Goal: Task Accomplishment & Management: Manage account settings

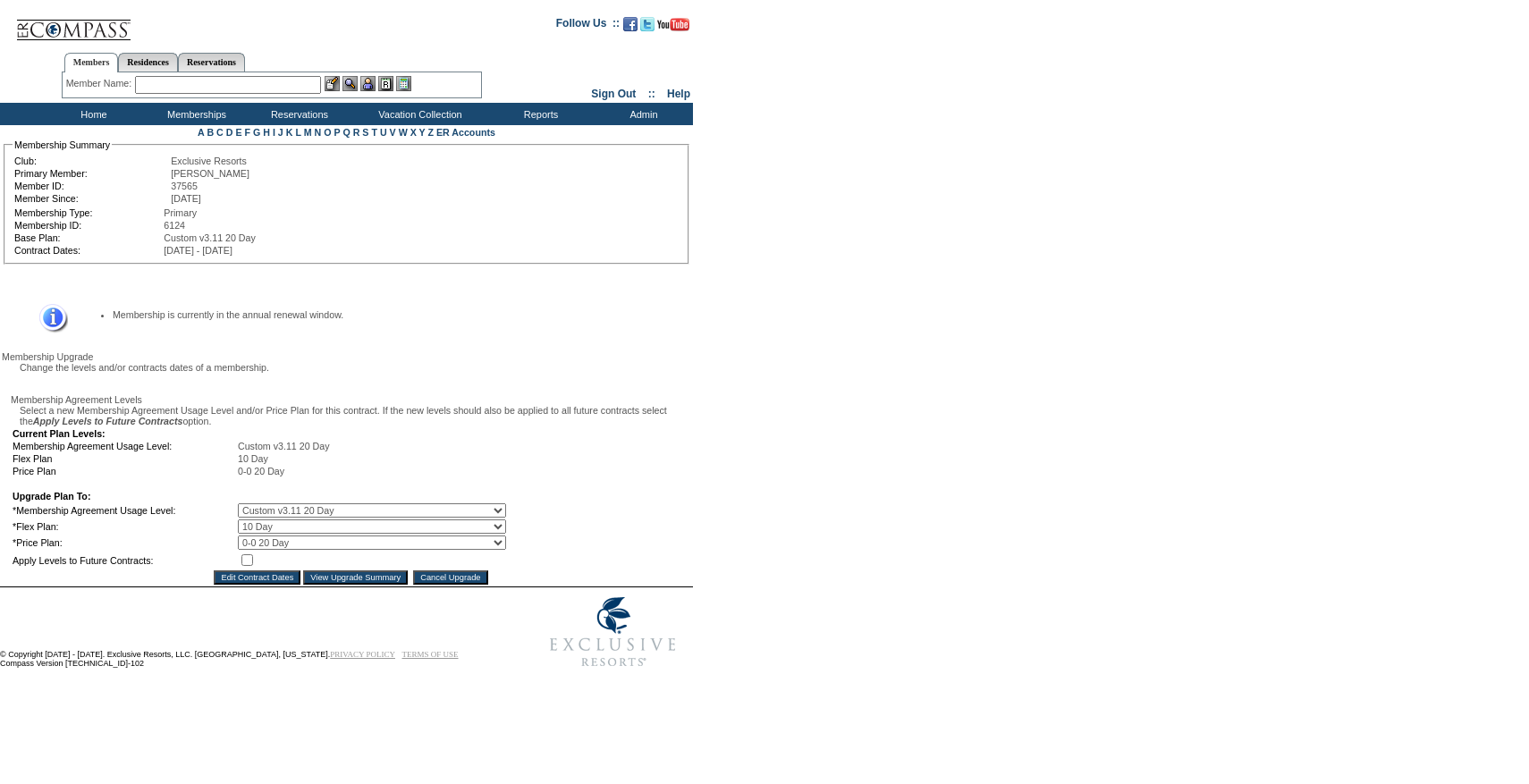
click at [282, 534] on select "0 Day 10 Day 20 Day" at bounding box center [371, 527] width 268 height 14
select select "45"
click at [250, 534] on select "0 Day 10 Day 20 Day" at bounding box center [371, 527] width 268 height 14
click at [253, 566] on input "checkbox" at bounding box center [247, 560] width 12 height 12
checkbox input "true"
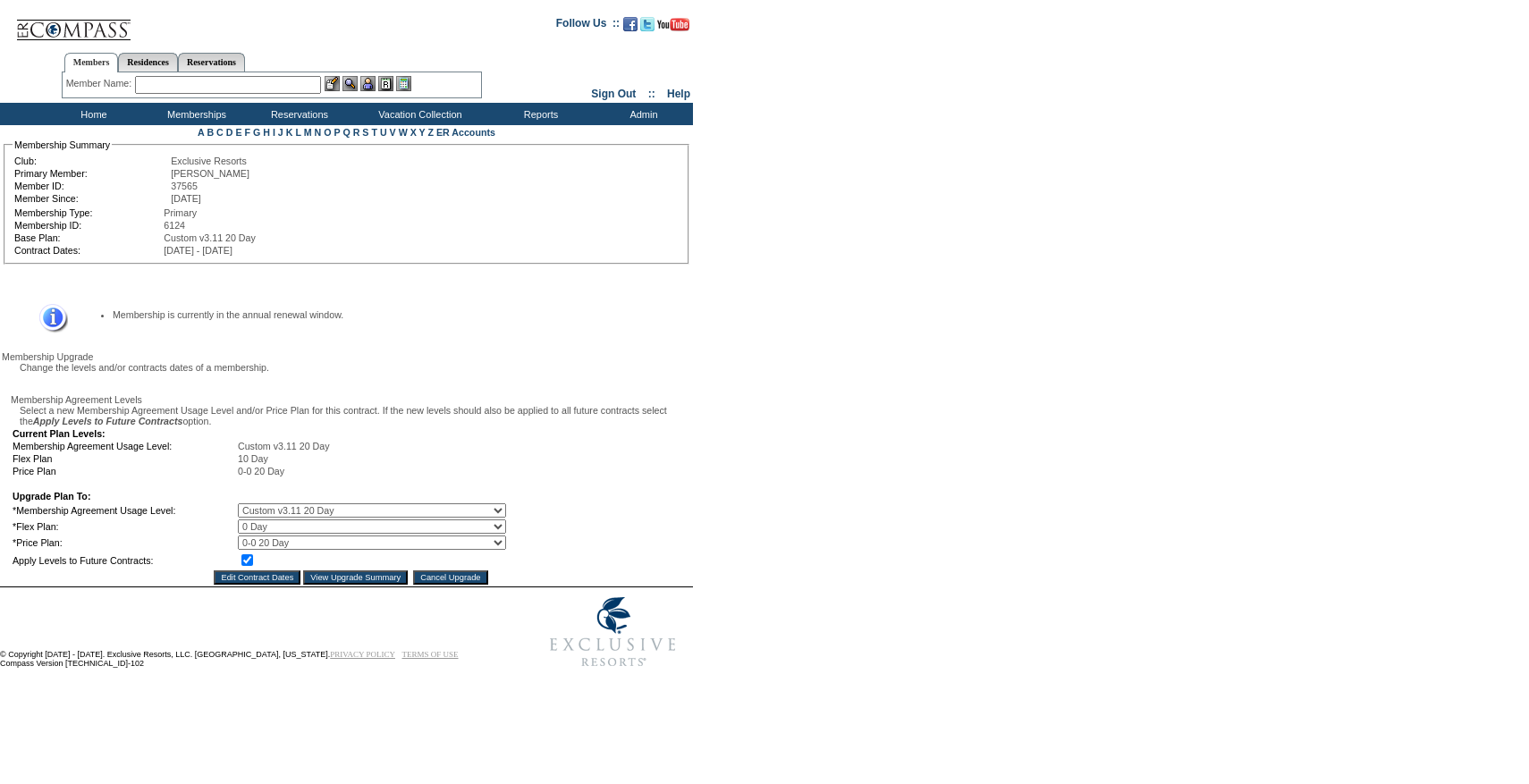
click at [312, 585] on input "View Upgrade Summary" at bounding box center [355, 578] width 105 height 14
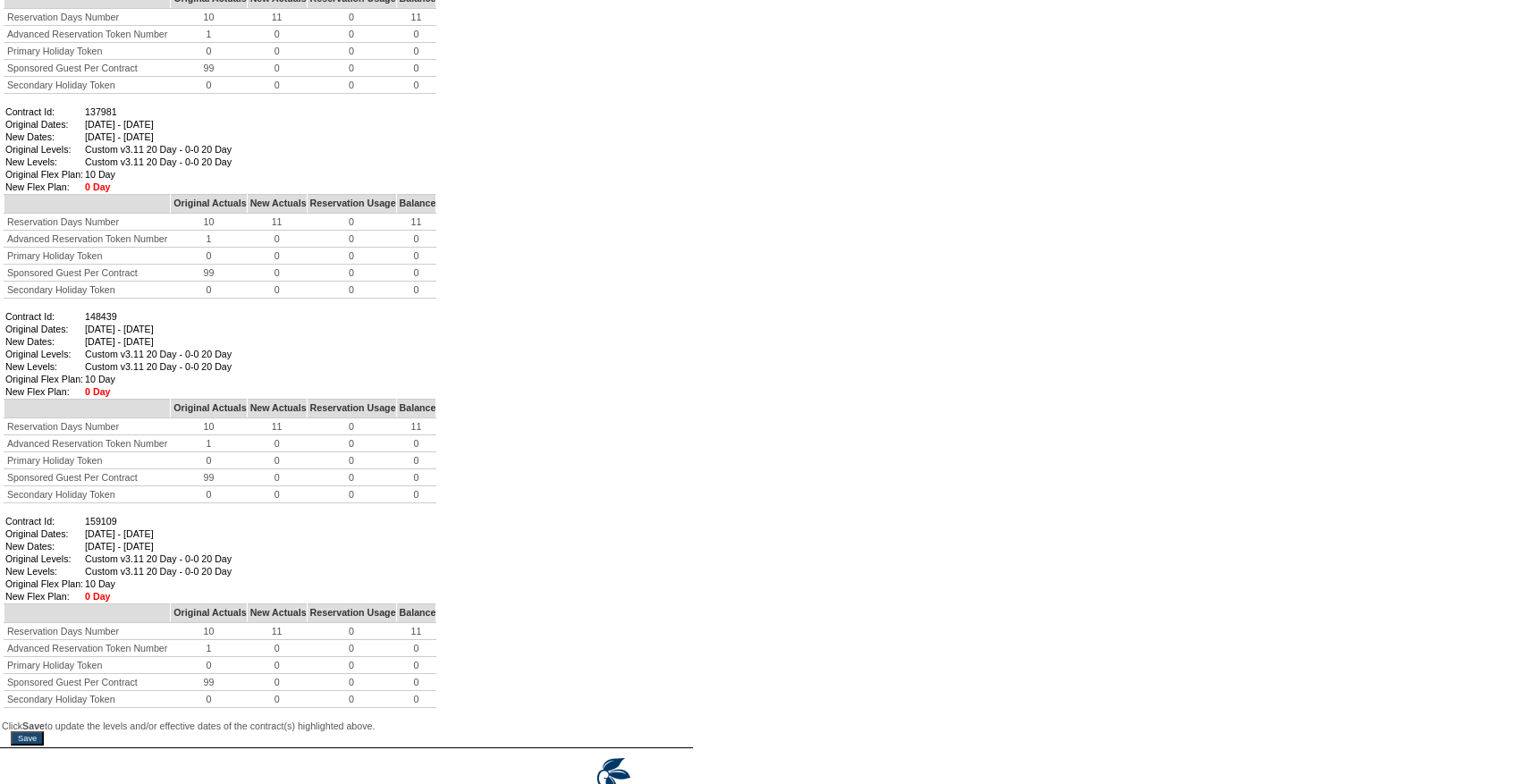
scroll to position [1907, 0]
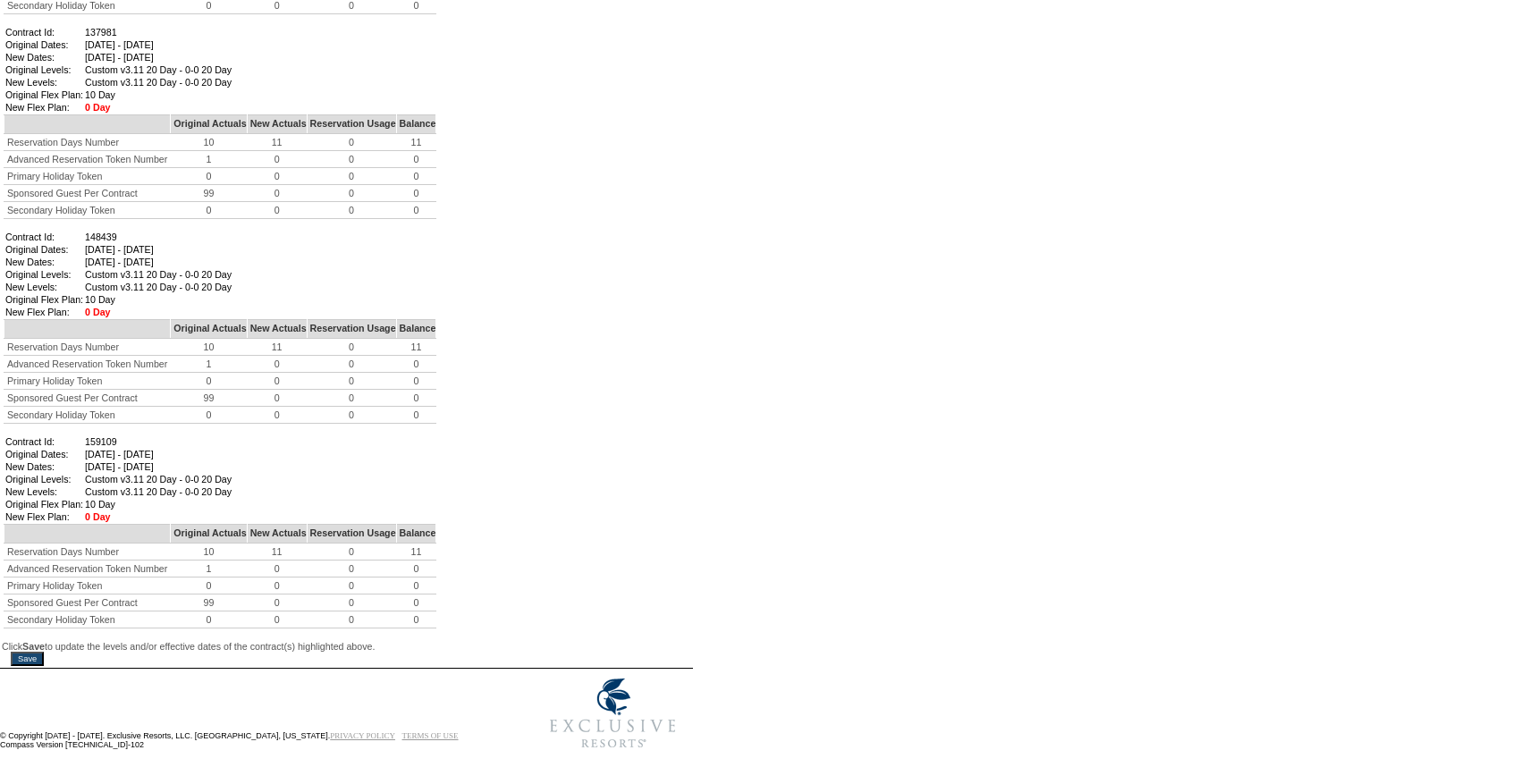
click at [42, 651] on input "Save" at bounding box center [27, 658] width 33 height 14
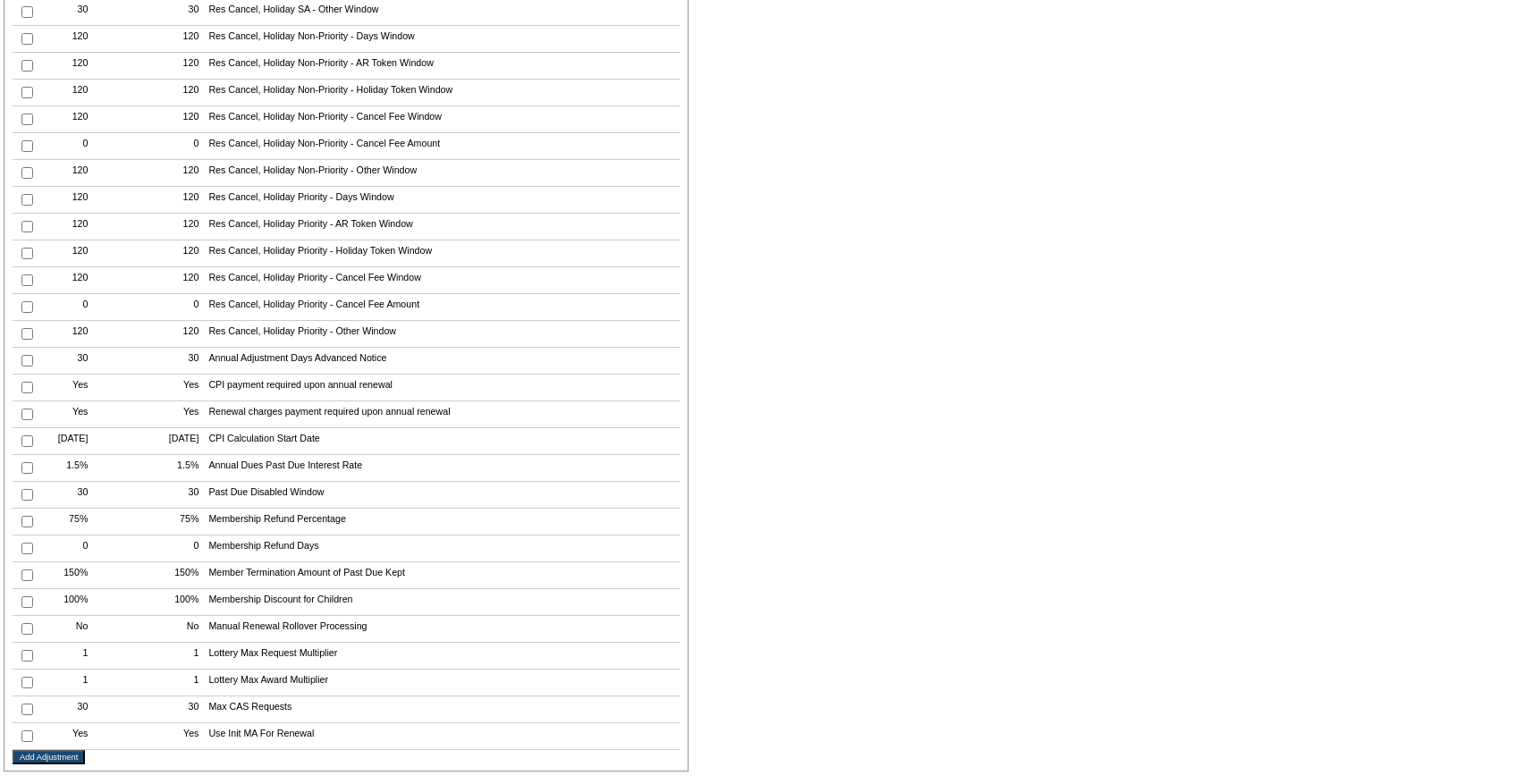
scroll to position [3761, 0]
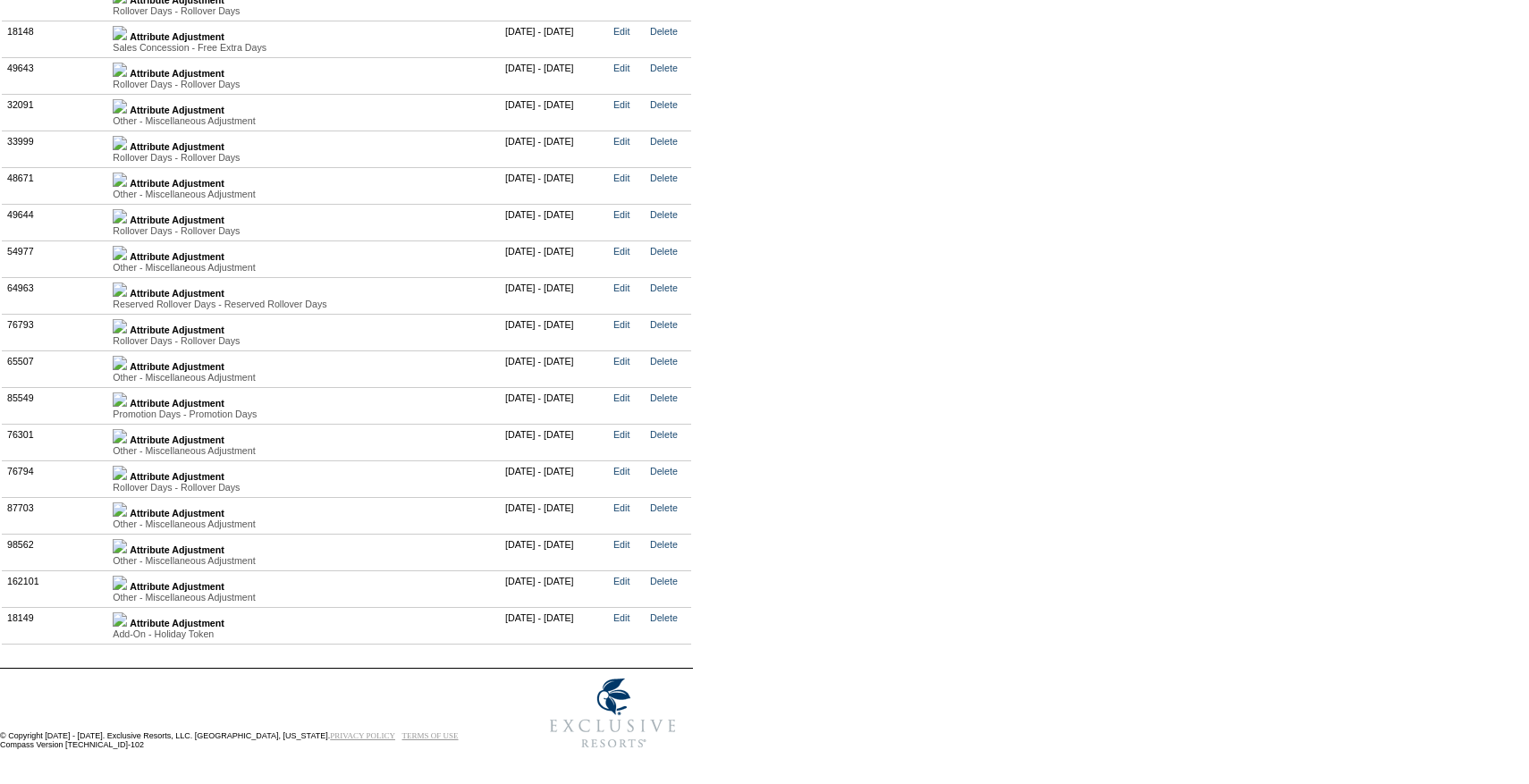
click at [127, 577] on img at bounding box center [120, 583] width 14 height 14
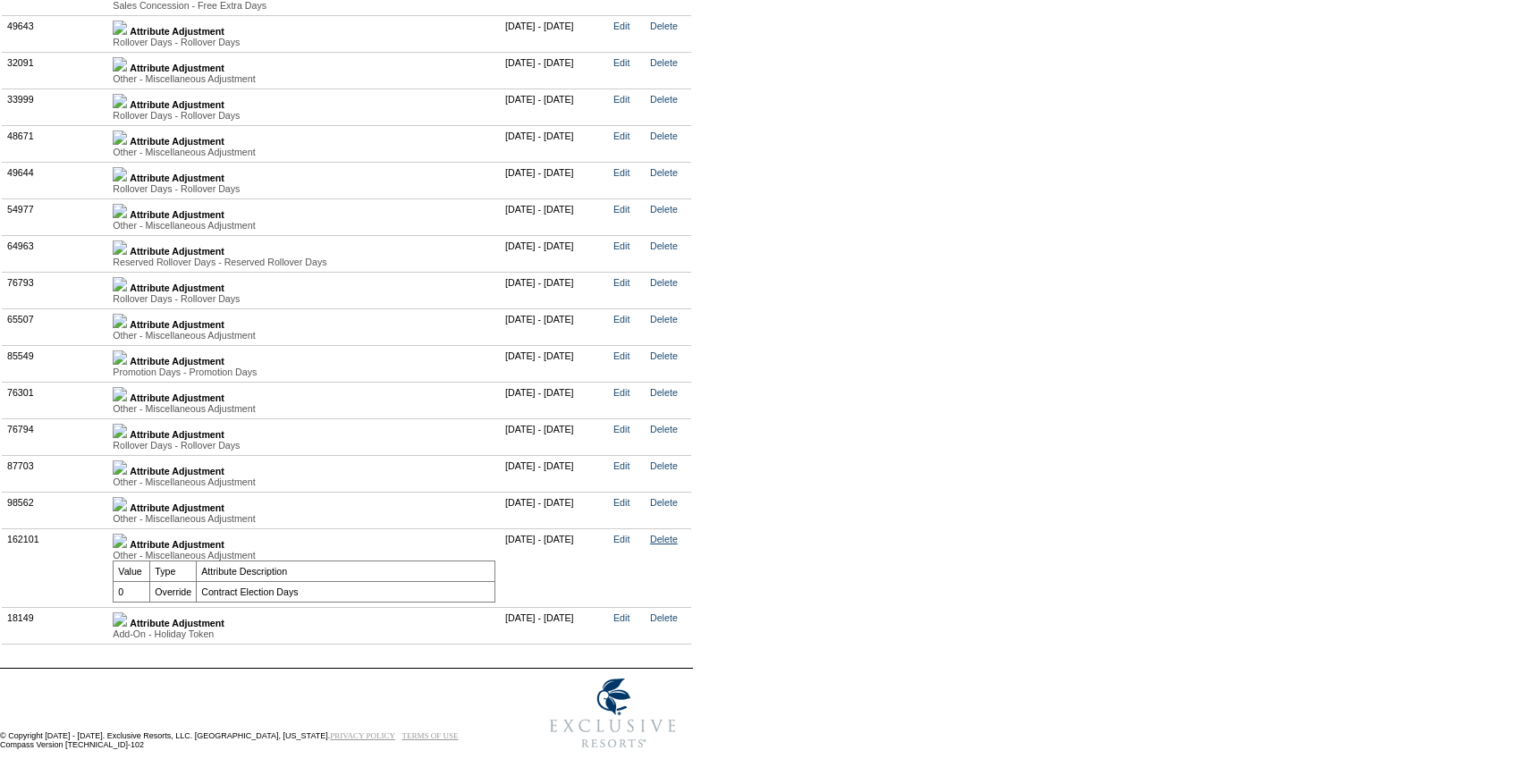
click at [677, 544] on link "Delete" at bounding box center [663, 539] width 28 height 11
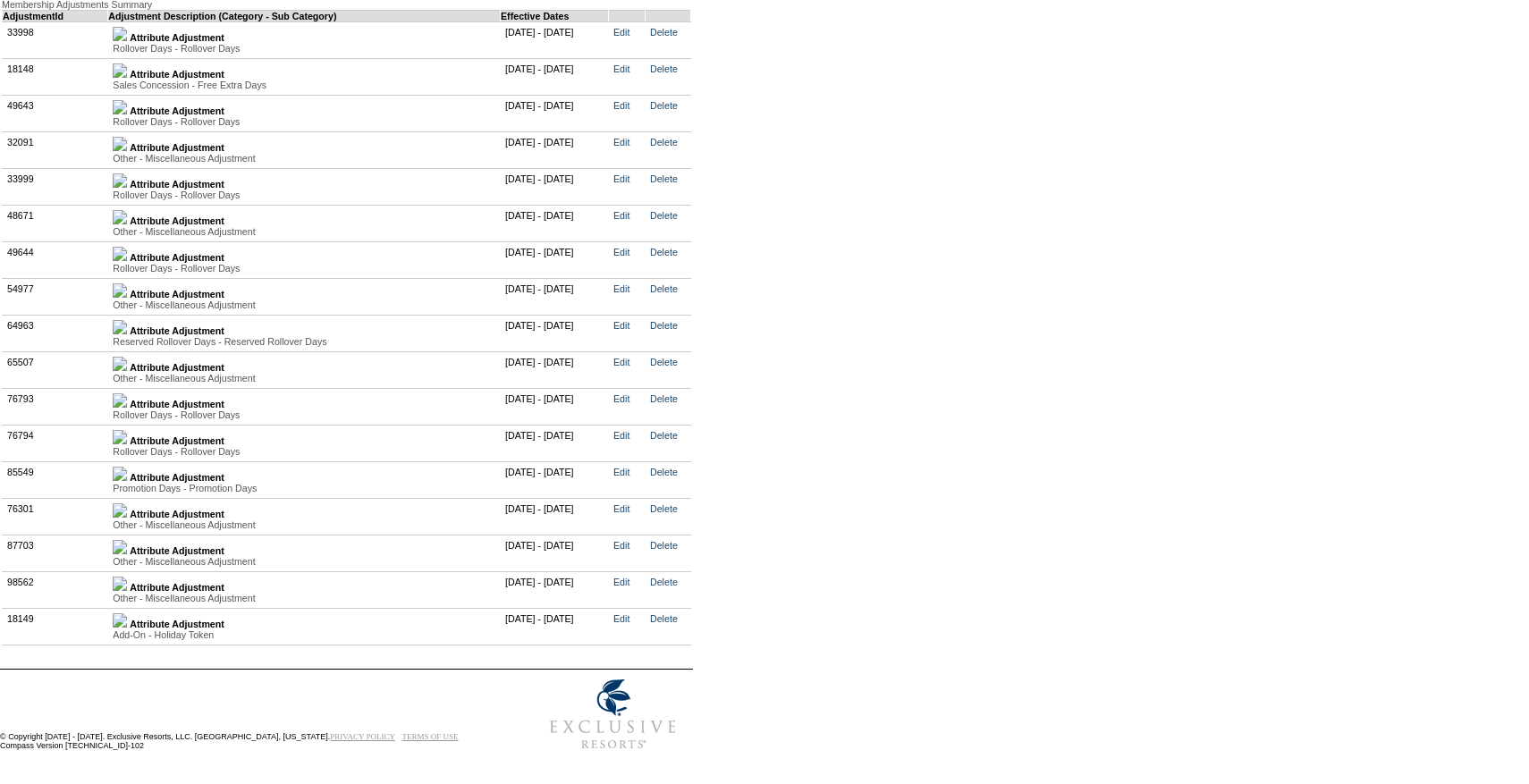
click at [127, 577] on img at bounding box center [120, 584] width 14 height 14
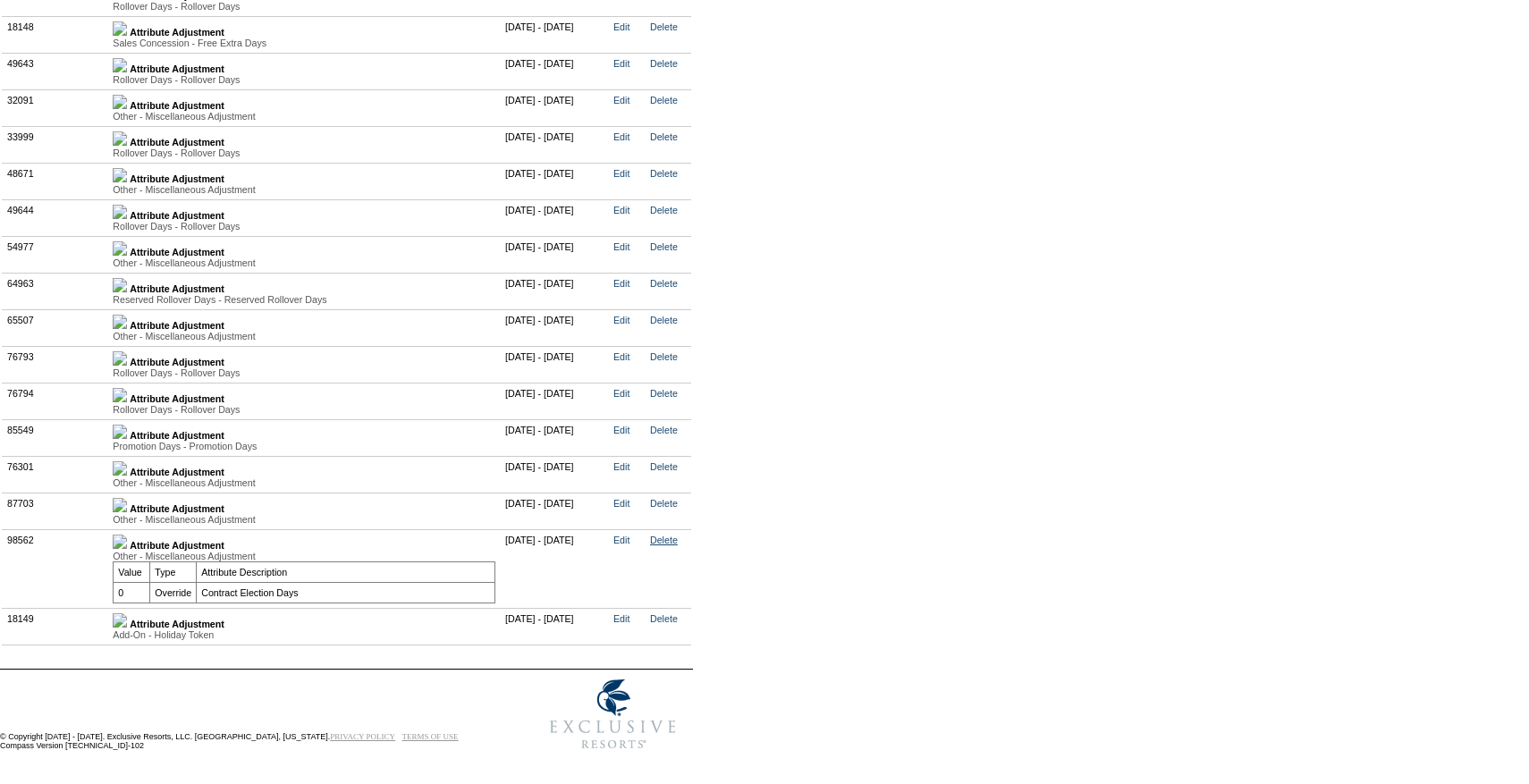
click at [677, 545] on link "Delete" at bounding box center [663, 540] width 28 height 11
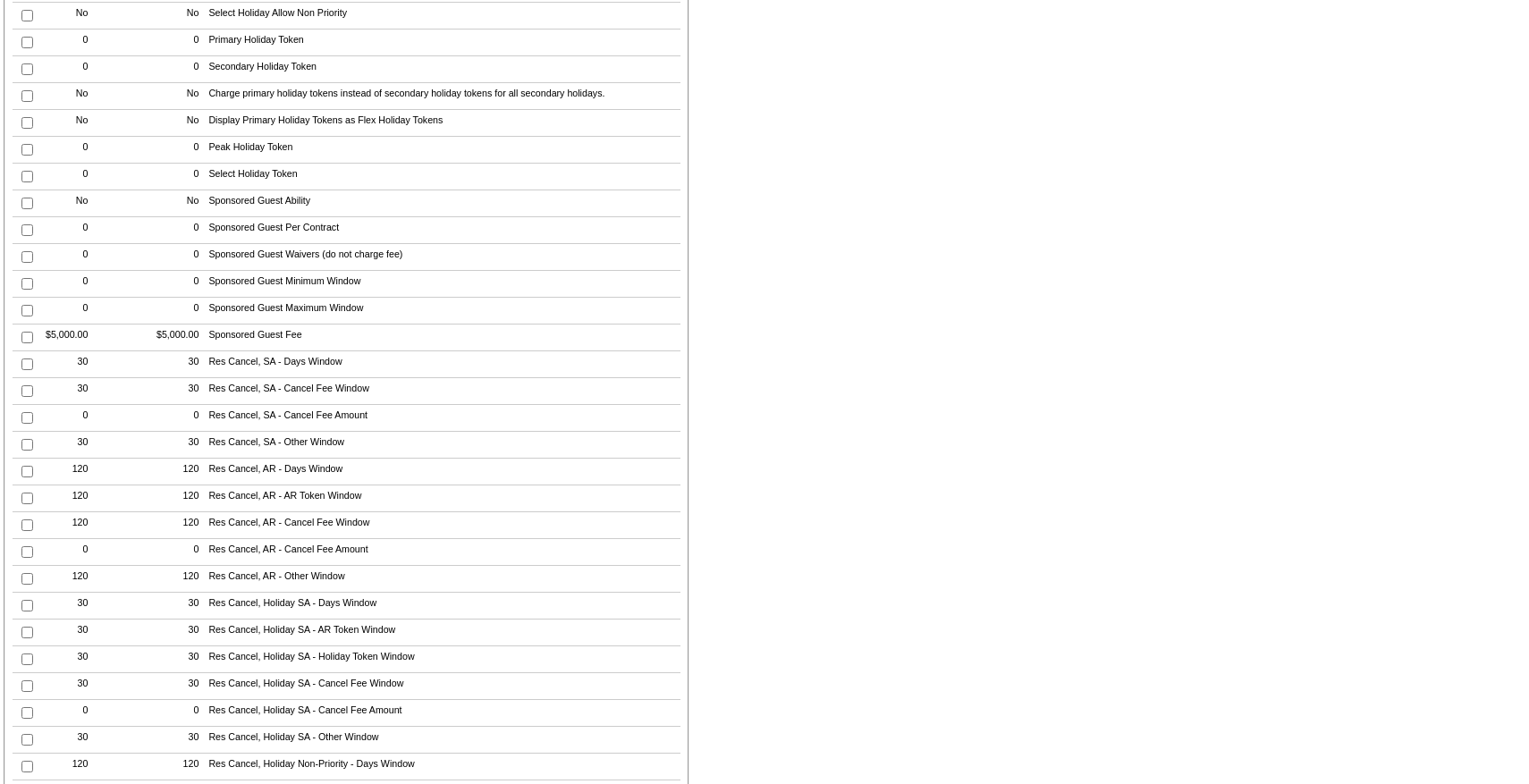
scroll to position [819, 0]
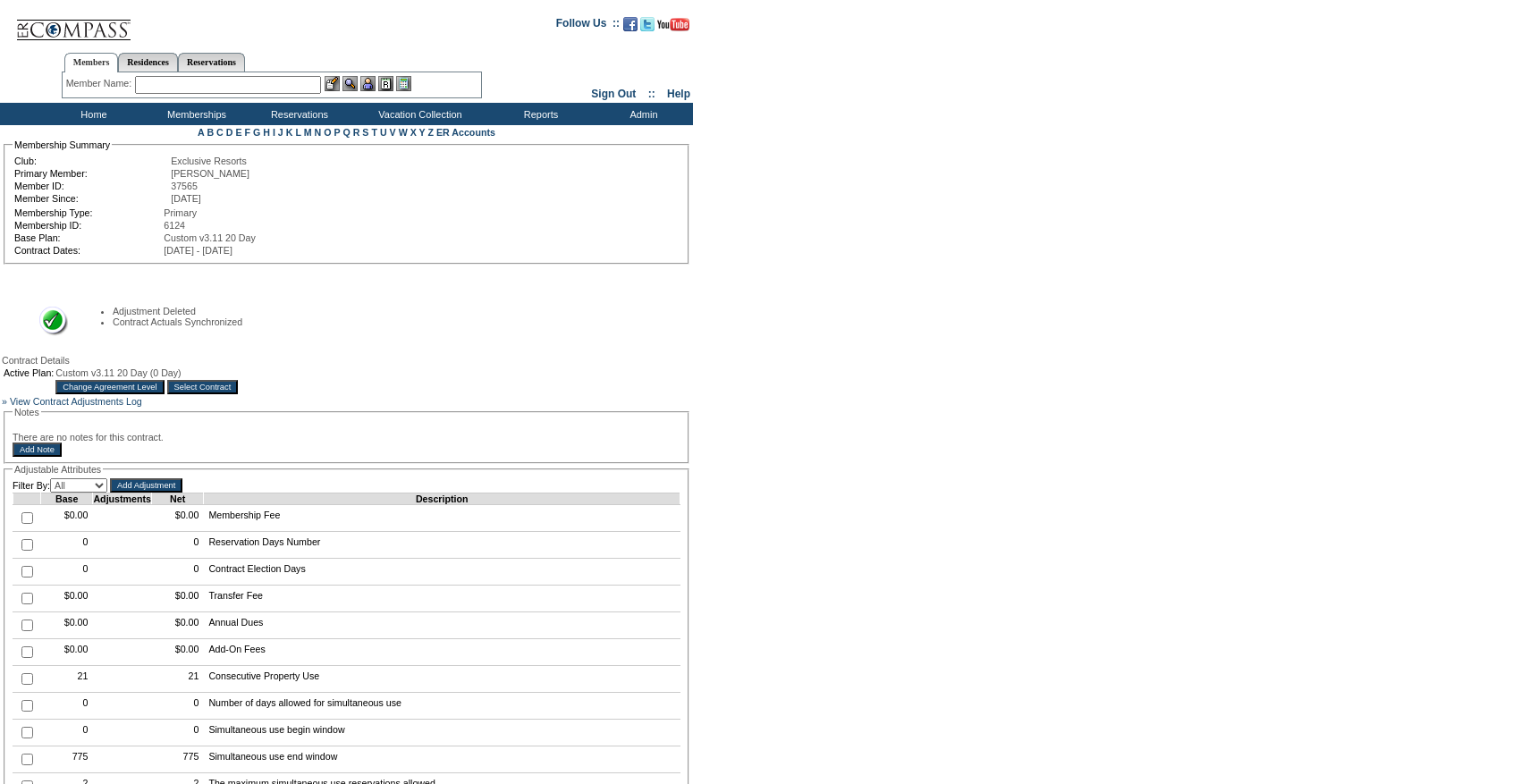
click at [239, 389] on input "Select Contract" at bounding box center [203, 387] width 72 height 14
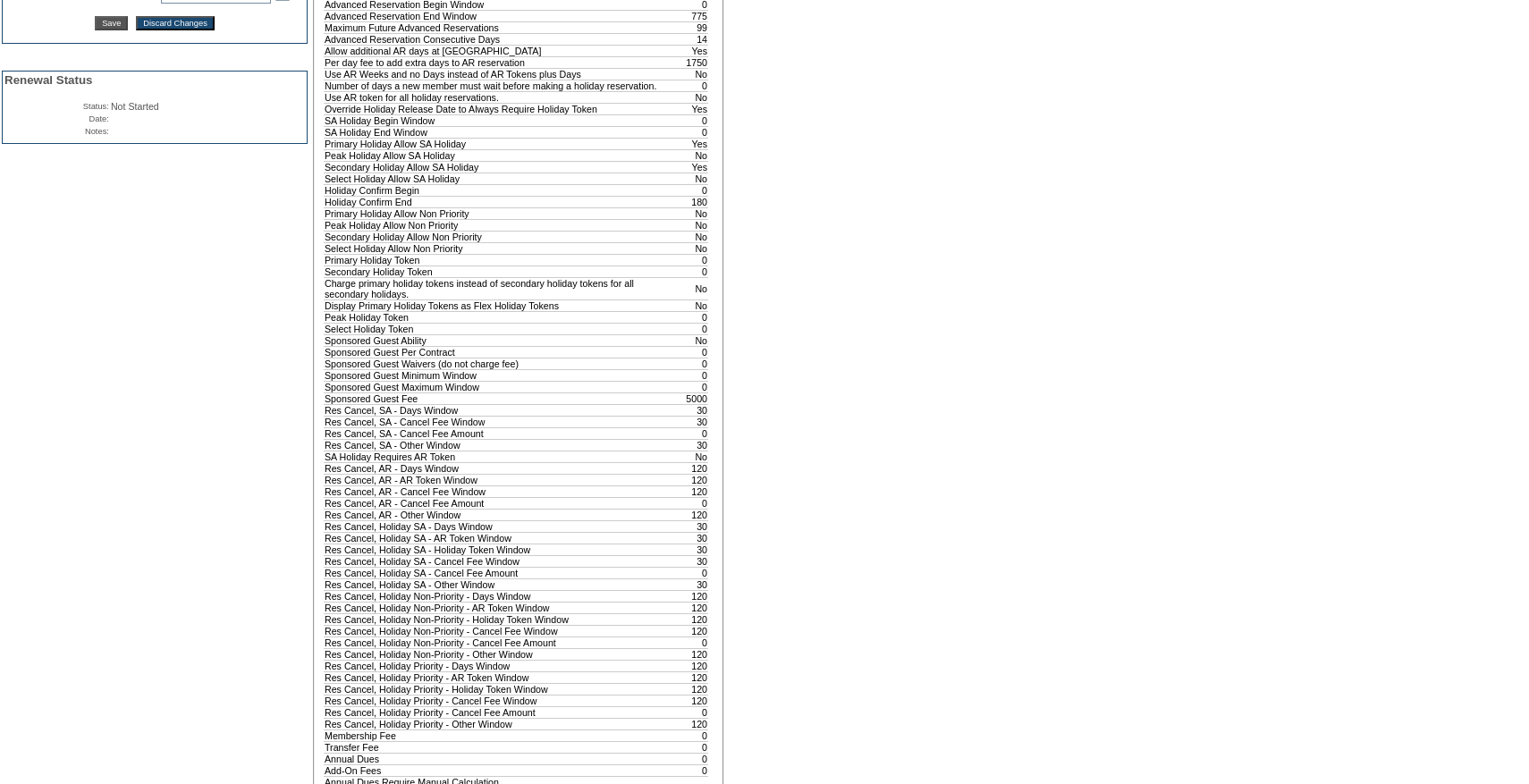
scroll to position [149, 0]
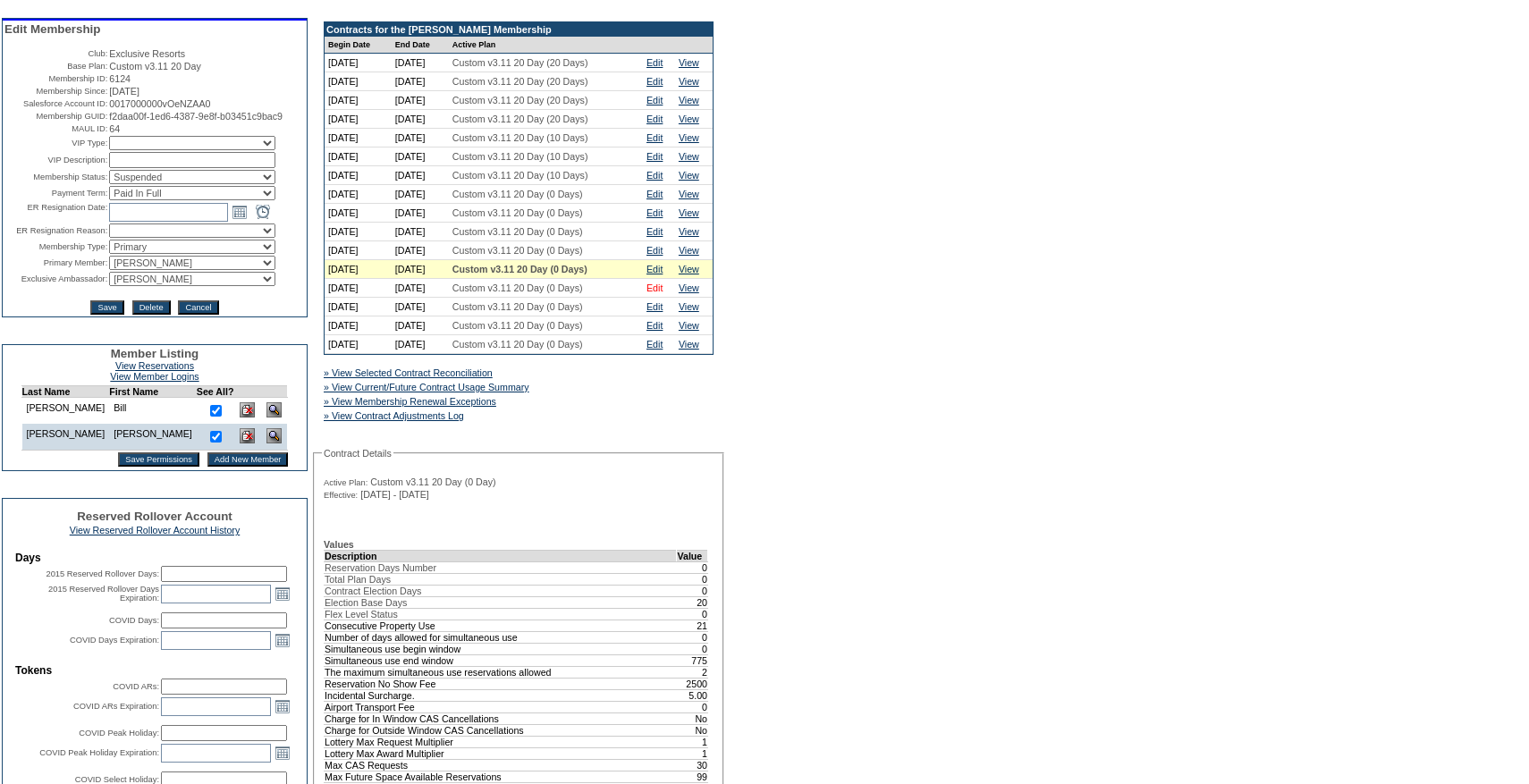
click at [659, 292] on link "Edit" at bounding box center [654, 288] width 16 height 11
